Goal: Task Accomplishment & Management: Manage account settings

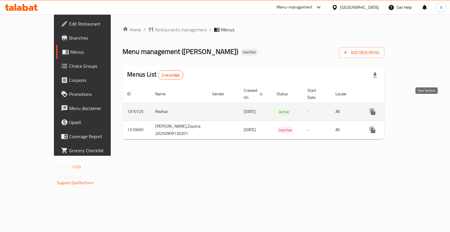
click at [418, 108] on icon "enhanced table" at bounding box center [414, 111] width 7 height 7
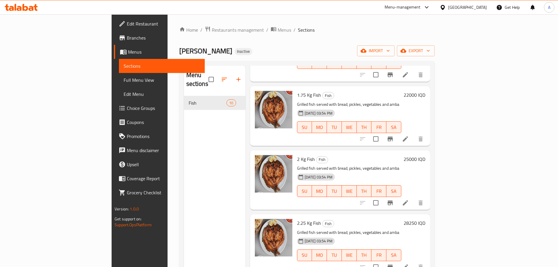
click at [127, 39] on span "Branches" at bounding box center [163, 37] width 73 height 7
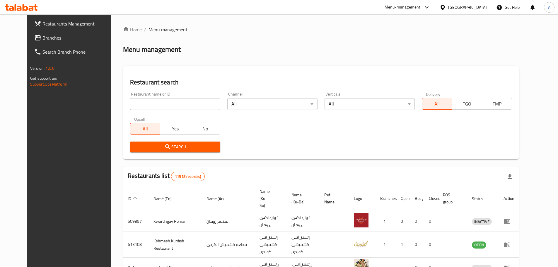
click at [151, 105] on input "search" at bounding box center [175, 104] width 90 height 12
paste input "777247"
click button "Search" at bounding box center [175, 147] width 90 height 11
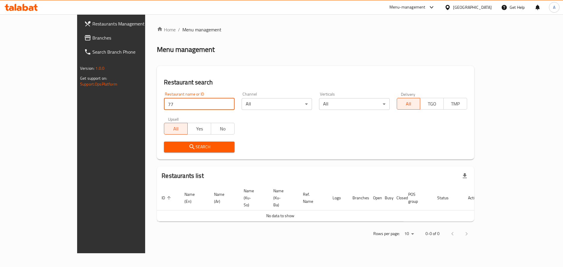
type input "7"
click at [239, 59] on div "Home / Menu management Menu management Restaurant search Restaurant name or ID …" at bounding box center [315, 133] width 317 height 215
click at [92, 37] on span "Branches" at bounding box center [129, 37] width 74 height 7
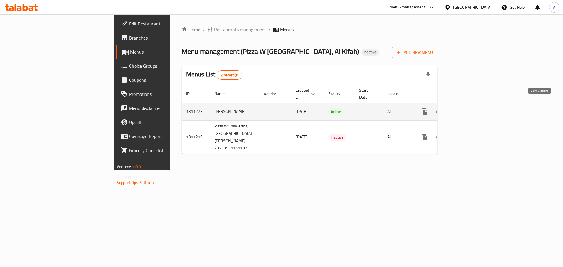
click at [474, 105] on link "enhanced table" at bounding box center [466, 112] width 14 height 14
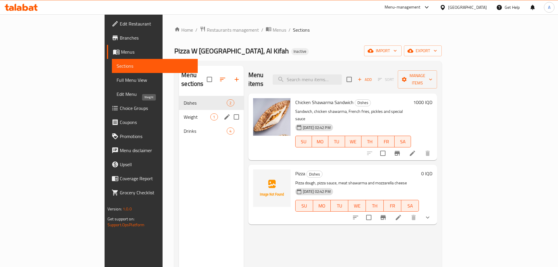
click at [184, 113] on span "Weight" at bounding box center [197, 116] width 27 height 7
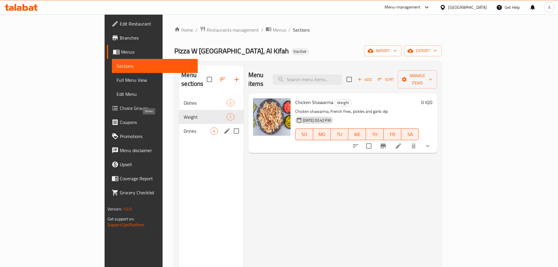
click at [179, 126] on div "Drinks 4" at bounding box center [211, 131] width 64 height 14
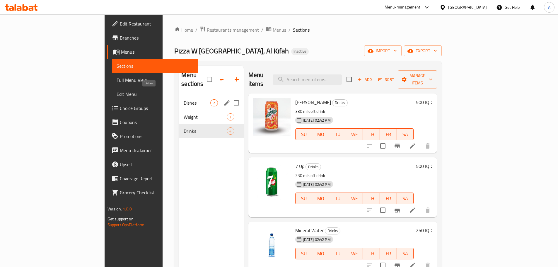
click at [179, 113] on div "Weight 1" at bounding box center [211, 117] width 64 height 14
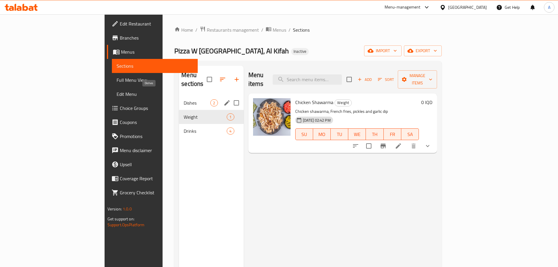
drag, startPoint x: 145, startPoint y: 91, endPoint x: 158, endPoint y: 101, distance: 16.2
click at [184, 99] on span "Dishes" at bounding box center [197, 102] width 27 height 7
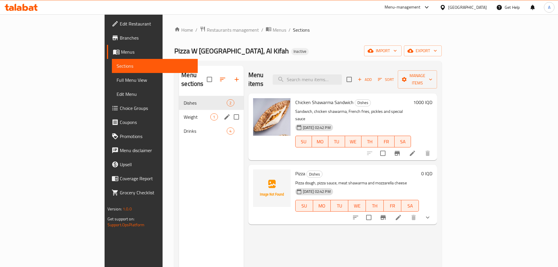
click at [179, 110] on div "Weight 1" at bounding box center [211, 117] width 64 height 14
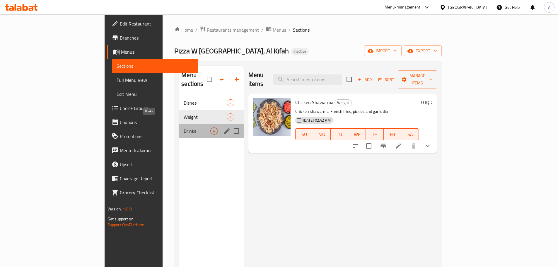
click at [184, 127] on span "Drinks" at bounding box center [197, 130] width 27 height 7
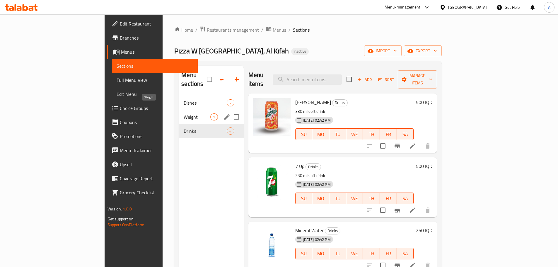
click at [184, 113] on span "Weight" at bounding box center [197, 116] width 27 height 7
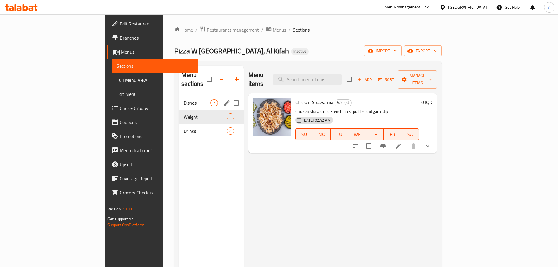
click at [184, 99] on span "Dishes" at bounding box center [197, 102] width 27 height 7
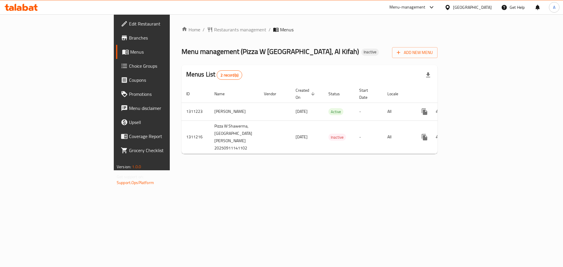
click at [129, 36] on span "Branches" at bounding box center [166, 37] width 74 height 7
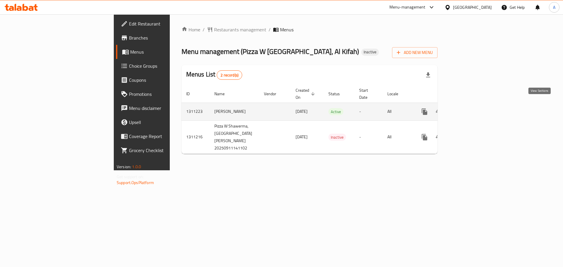
click at [474, 105] on link "enhanced table" at bounding box center [466, 112] width 14 height 14
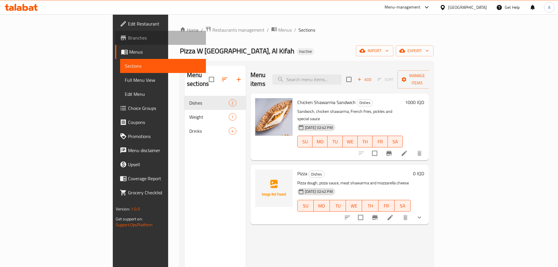
click at [128, 36] on span "Branches" at bounding box center [164, 37] width 73 height 7
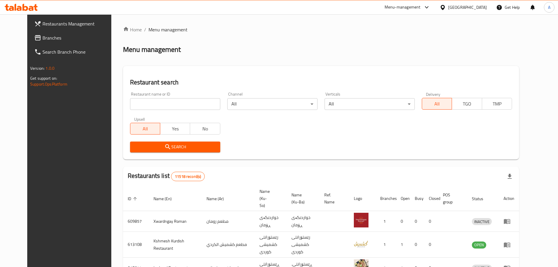
click at [42, 38] on span "Branches" at bounding box center [78, 37] width 73 height 7
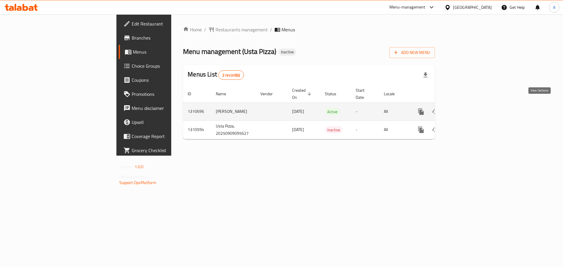
click at [466, 108] on icon "enhanced table" at bounding box center [462, 111] width 7 height 7
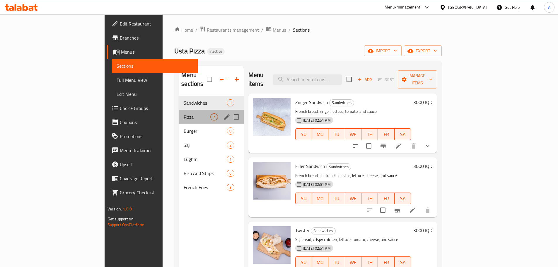
click at [179, 110] on div "Pizza 7" at bounding box center [211, 117] width 64 height 14
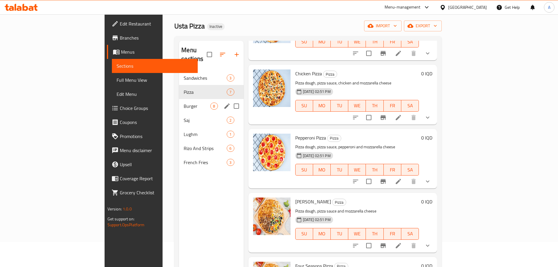
scroll to position [23, 0]
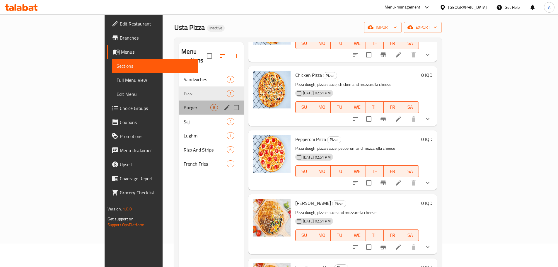
click at [179, 101] on div "Burger 8" at bounding box center [211, 108] width 64 height 14
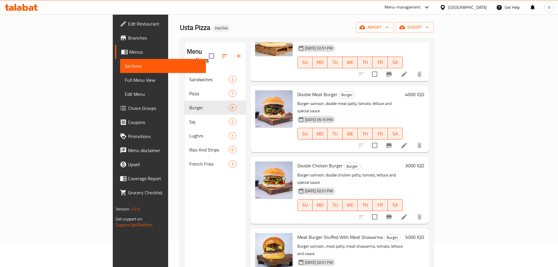
scroll to position [260, 0]
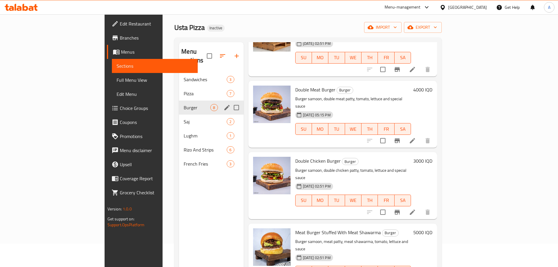
click at [179, 104] on div "Burger 8" at bounding box center [211, 108] width 64 height 14
click at [179, 115] on div "Saj 2" at bounding box center [211, 122] width 64 height 14
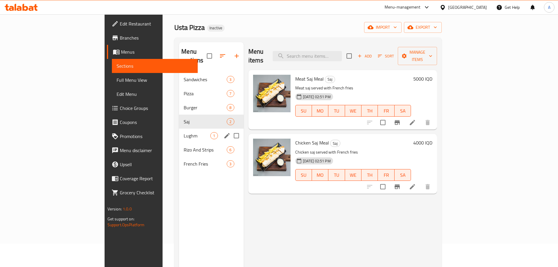
click at [174, 126] on div "Menu sections Sandwiches 3 Pizza 7 Burger 8 Saj 2 Lughm 1 [PERSON_NAME] And Str…" at bounding box center [308, 176] width 268 height 276
click at [184, 132] on span "Lughm" at bounding box center [197, 135] width 27 height 7
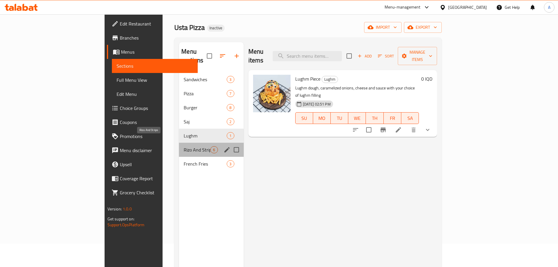
click at [184, 146] on span "Rizo And Strips" at bounding box center [197, 149] width 27 height 7
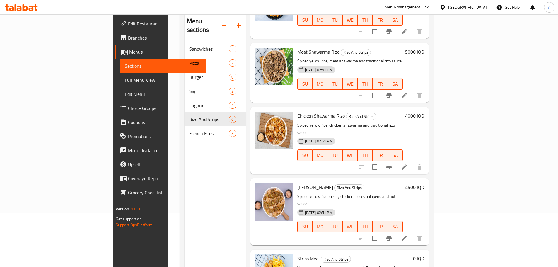
scroll to position [82, 0]
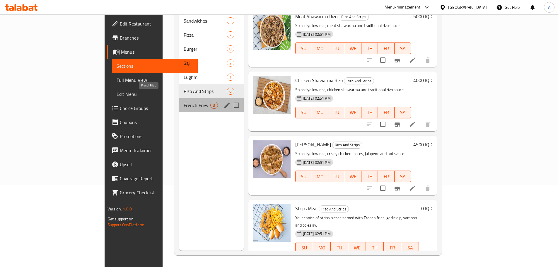
click at [184, 102] on span "French Fries" at bounding box center [197, 105] width 27 height 7
